Goal: Task Accomplishment & Management: Manage account settings

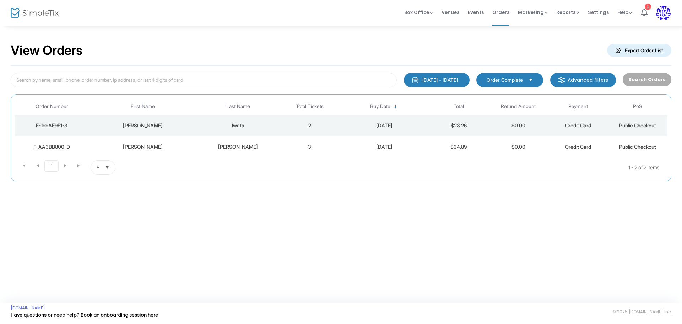
click at [102, 169] on span "8" at bounding box center [98, 167] width 9 height 13
click at [101, 226] on span "100" at bounding box center [101, 224] width 8 height 7
click at [483, 13] on span "Events" at bounding box center [476, 12] width 16 height 18
